Goal: Information Seeking & Learning: Learn about a topic

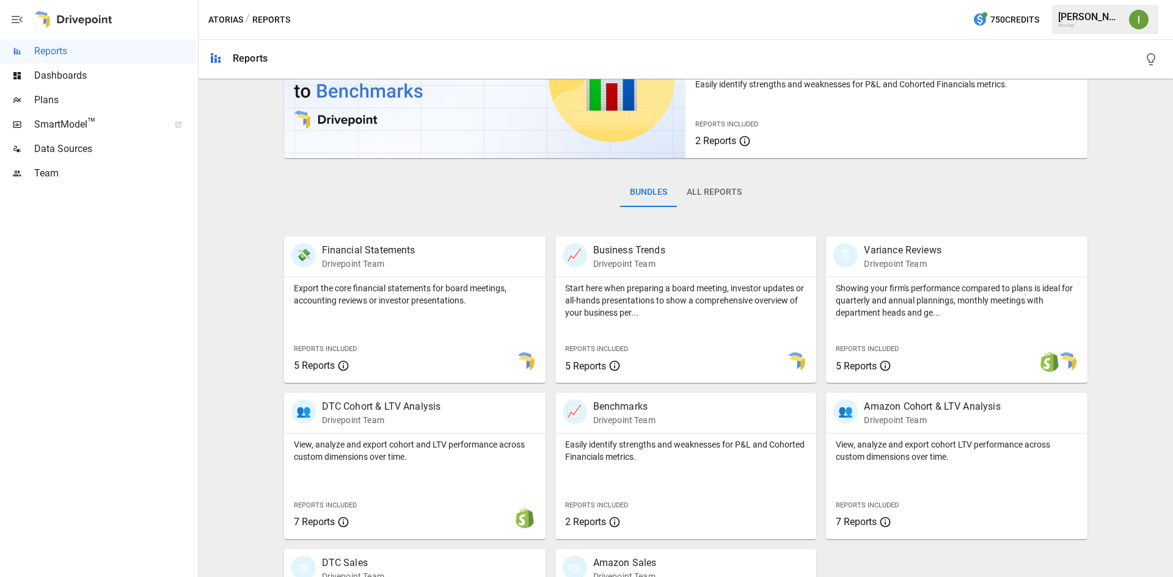
scroll to position [122, 0]
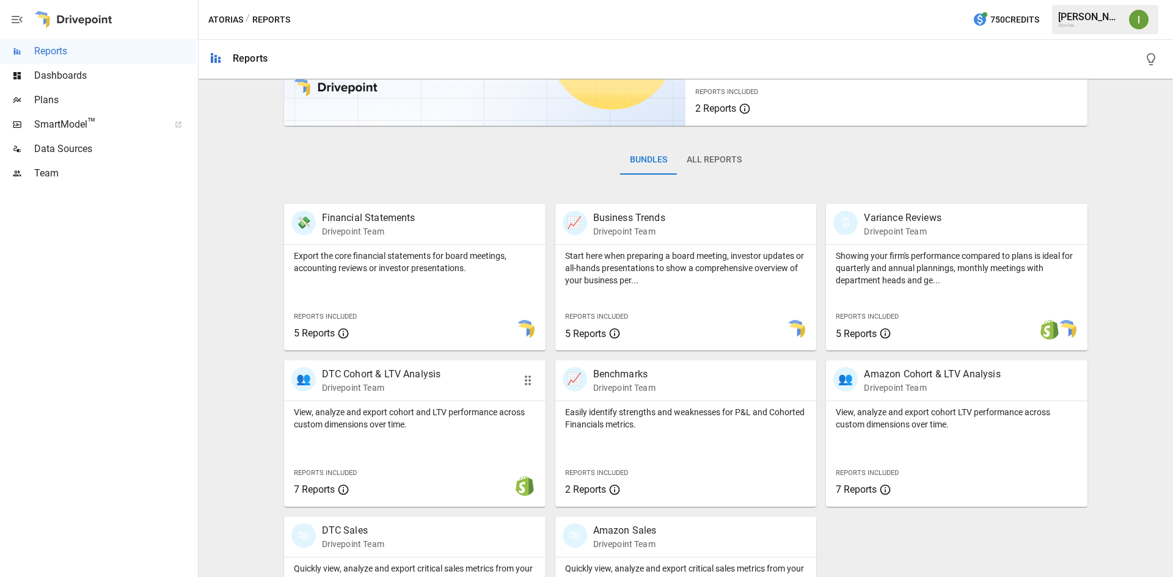
click at [416, 399] on div "👥 DTC Cohort & LTV Analysis Drivepoint Team" at bounding box center [414, 380] width 261 height 40
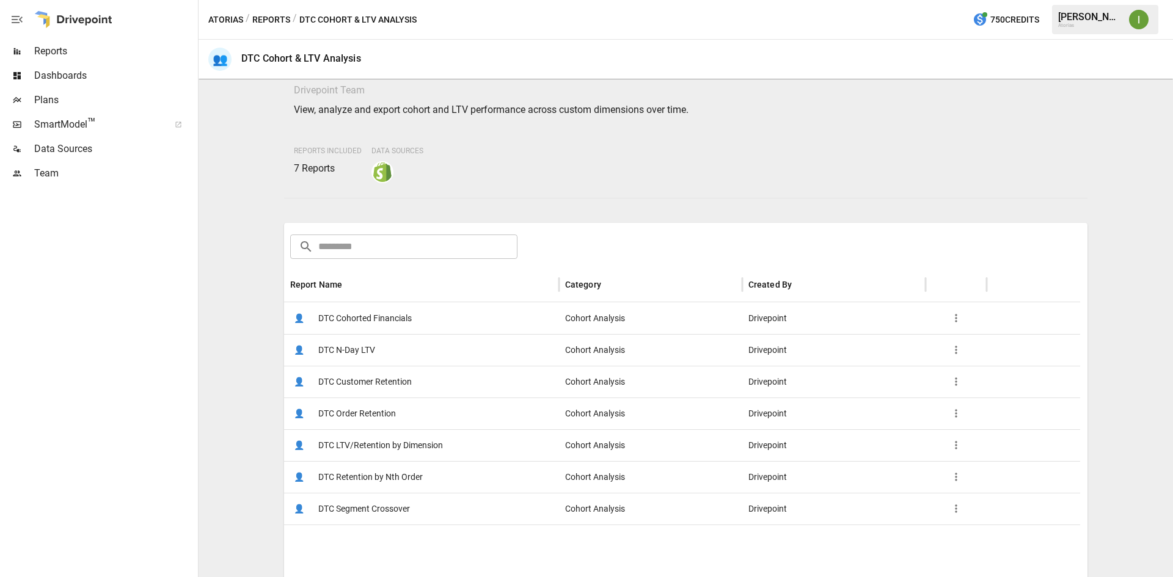
scroll to position [61, 0]
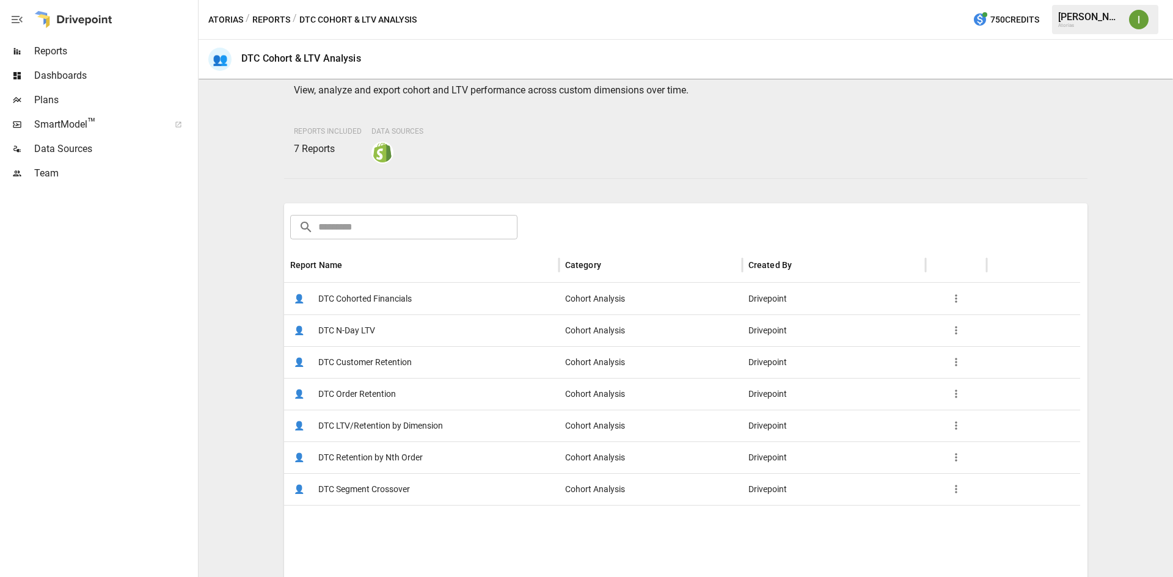
click at [374, 393] on span "DTC Order Retention" at bounding box center [357, 394] width 78 height 31
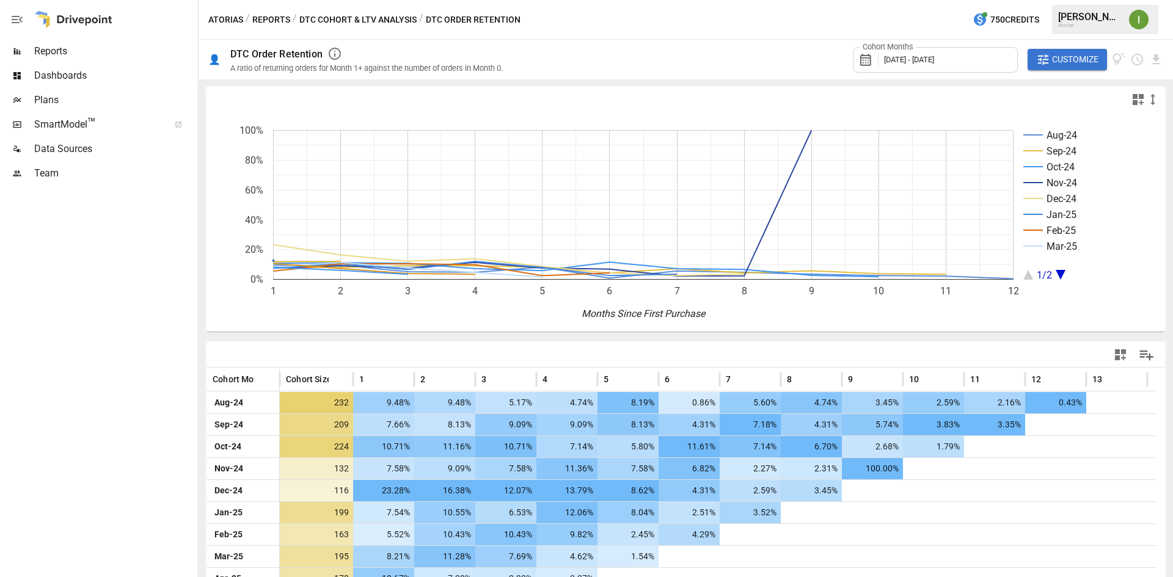
click at [271, 20] on button "Reports" at bounding box center [271, 19] width 38 height 15
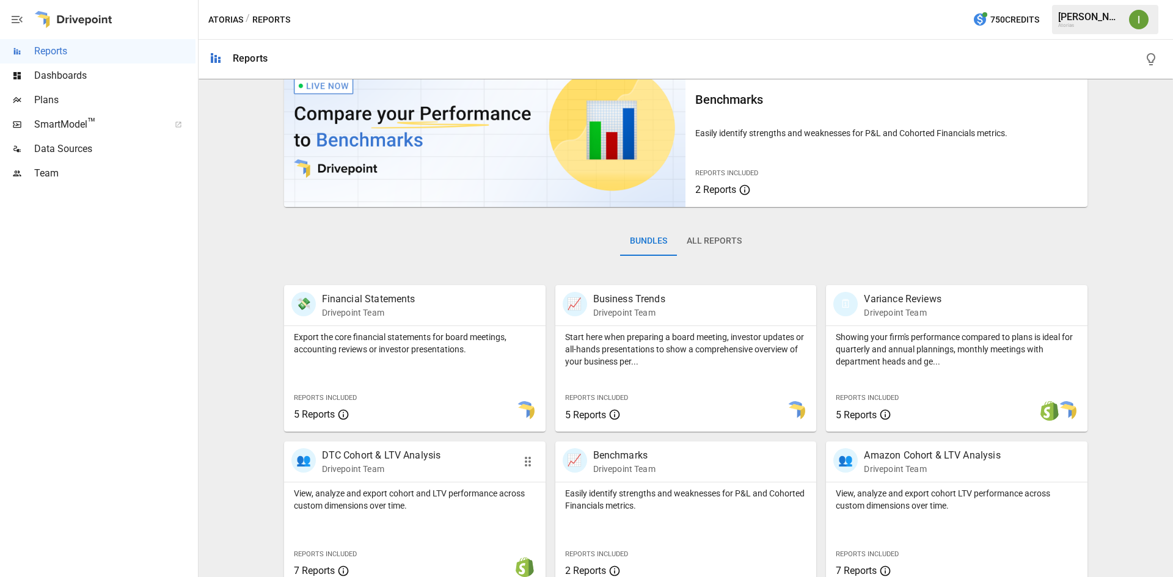
scroll to position [61, 0]
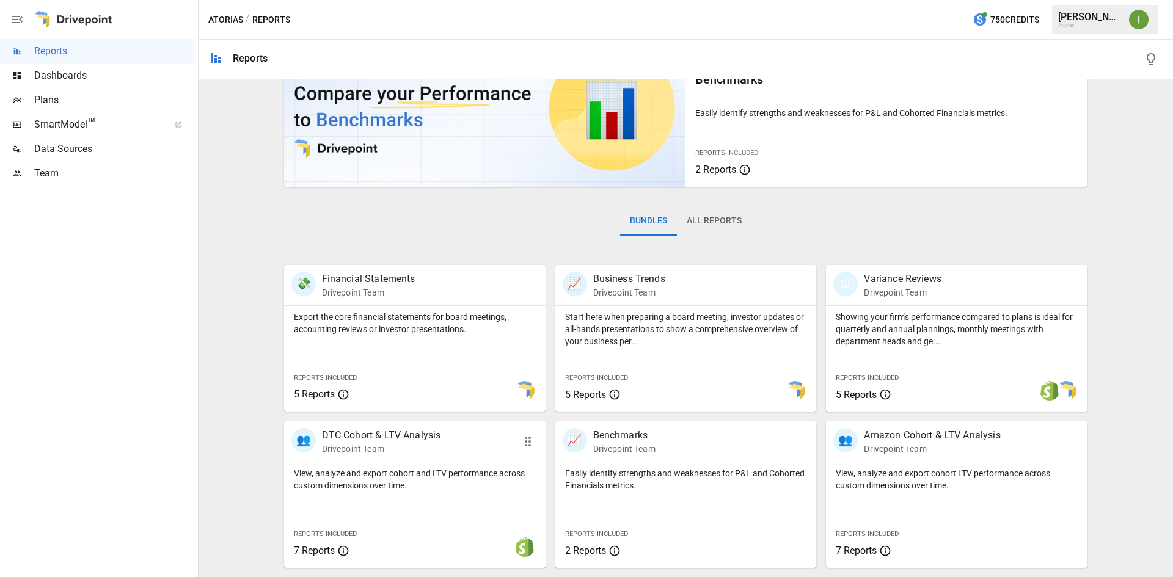
click at [359, 447] on p "Drivepoint Team" at bounding box center [381, 449] width 119 height 12
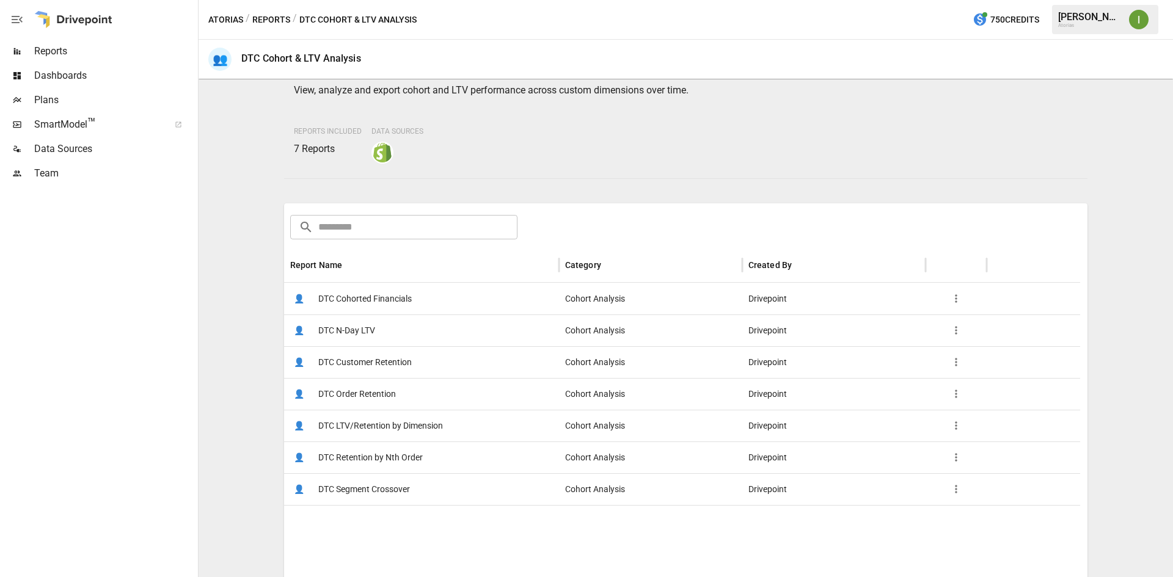
scroll to position [122, 0]
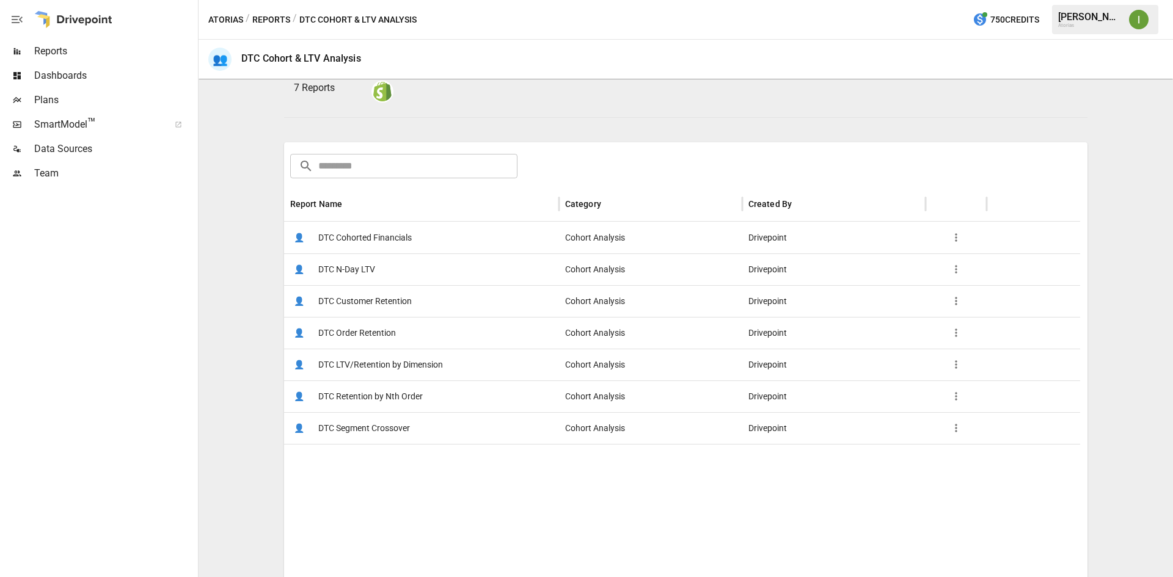
click at [366, 297] on span "DTC Customer Retention" at bounding box center [364, 301] width 93 height 31
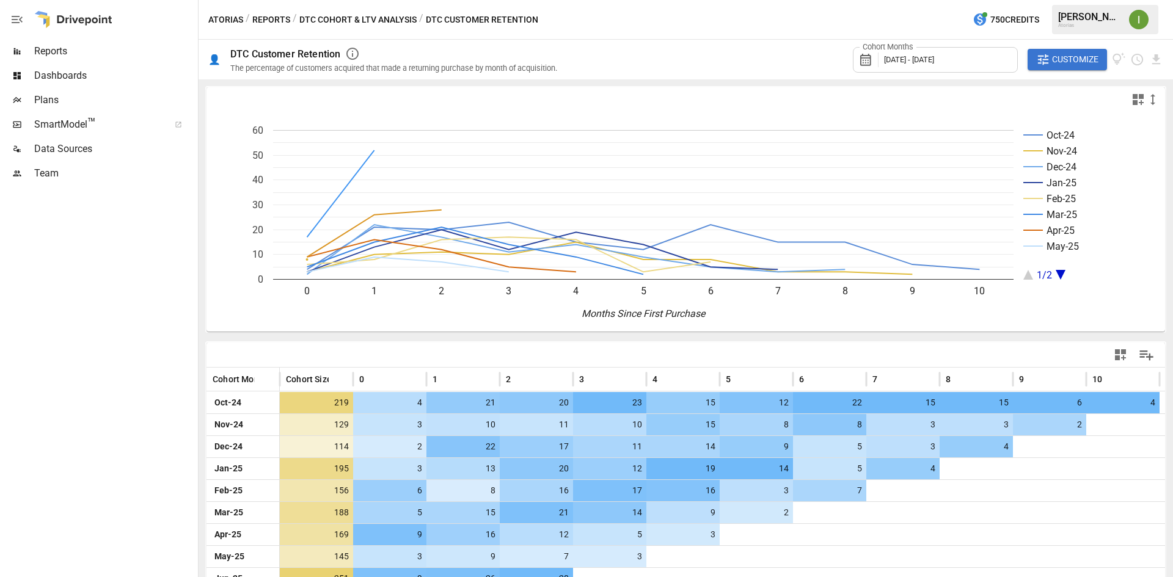
click at [45, 78] on span "Dashboards" at bounding box center [114, 75] width 161 height 15
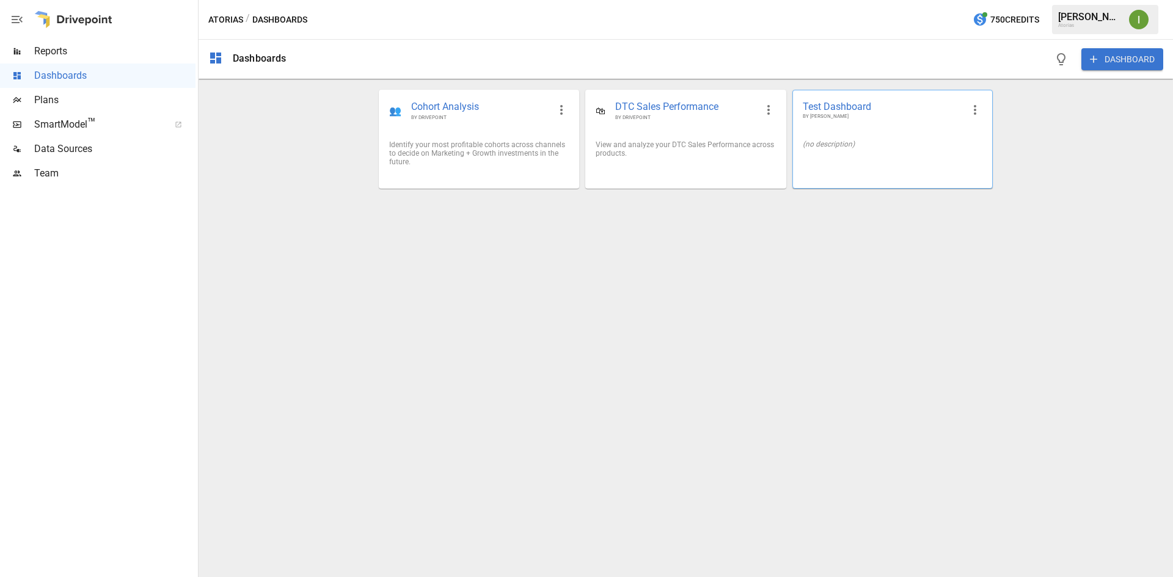
click at [840, 108] on span "Test Dashboard" at bounding box center [883, 106] width 160 height 13
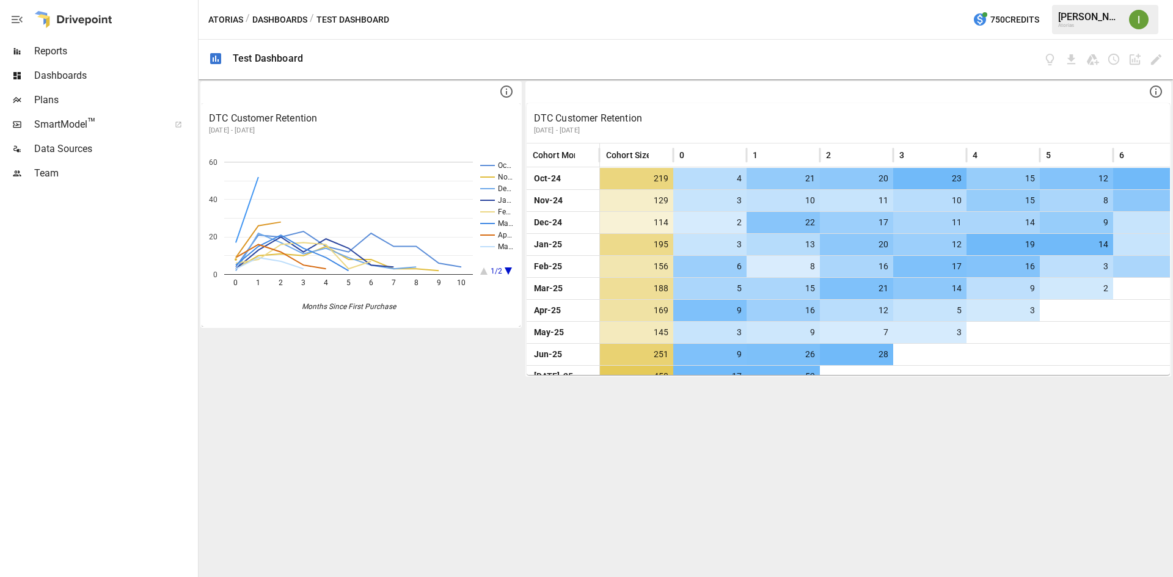
click at [382, 449] on div "DTC Customer Retention [DATE] - [DATE] Oc… No… De… Ja… Fe… Ma… Ap… Ma… 1/2 0 1 …" at bounding box center [686, 328] width 974 height 498
click at [65, 73] on span "Dashboards" at bounding box center [114, 75] width 161 height 15
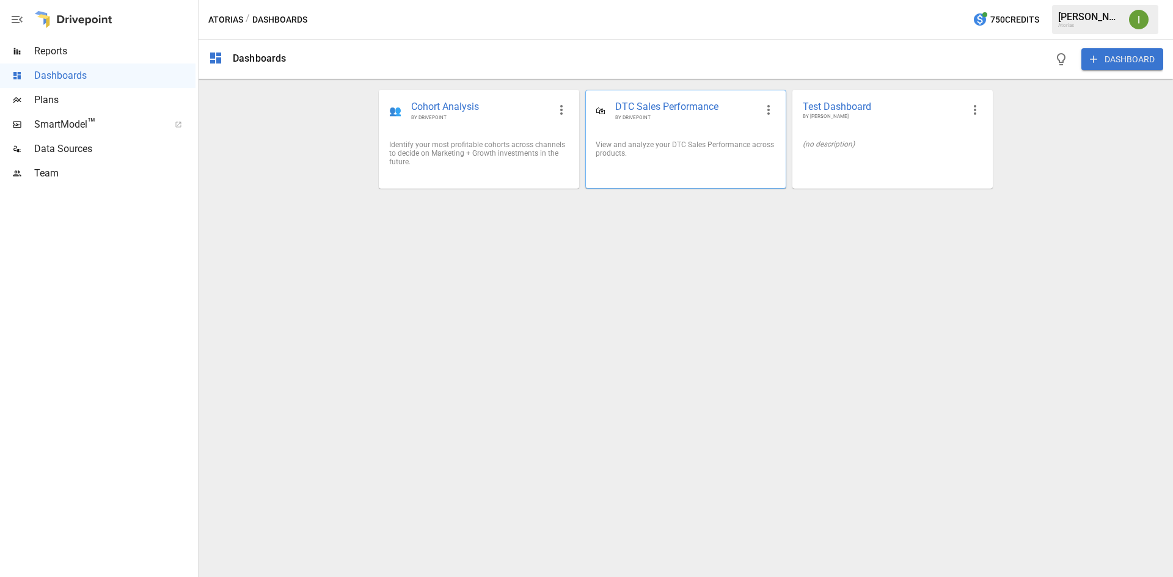
click at [717, 117] on span "BY DRIVEPOINT" at bounding box center [685, 117] width 140 height 7
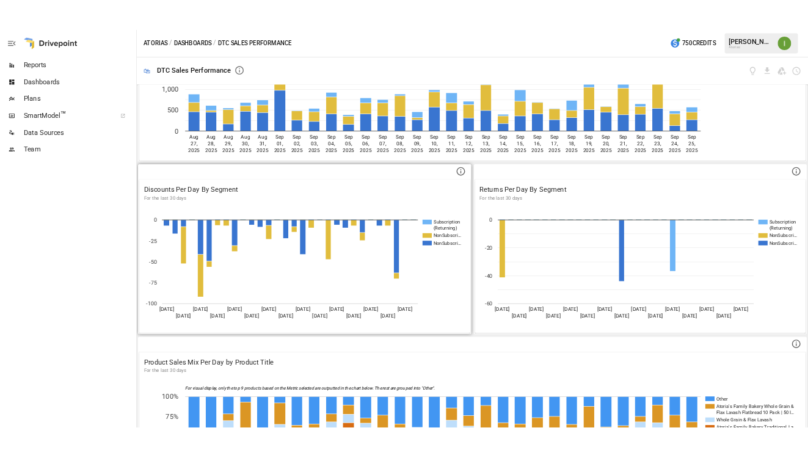
scroll to position [504, 0]
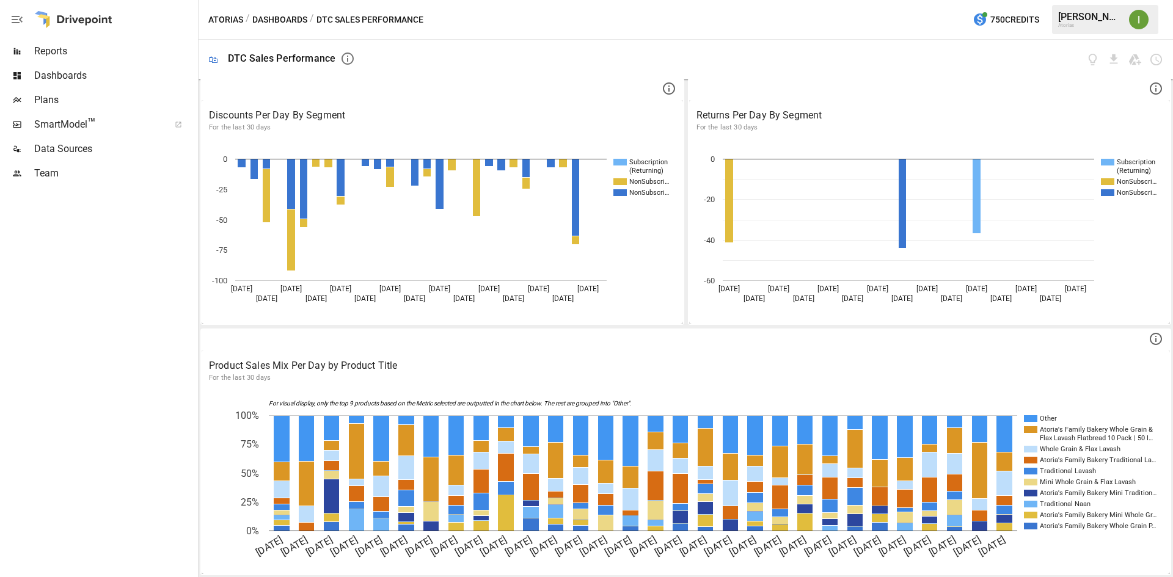
click at [56, 173] on span "Team" at bounding box center [114, 173] width 161 height 15
